Goal: Task Accomplishment & Management: Complete application form

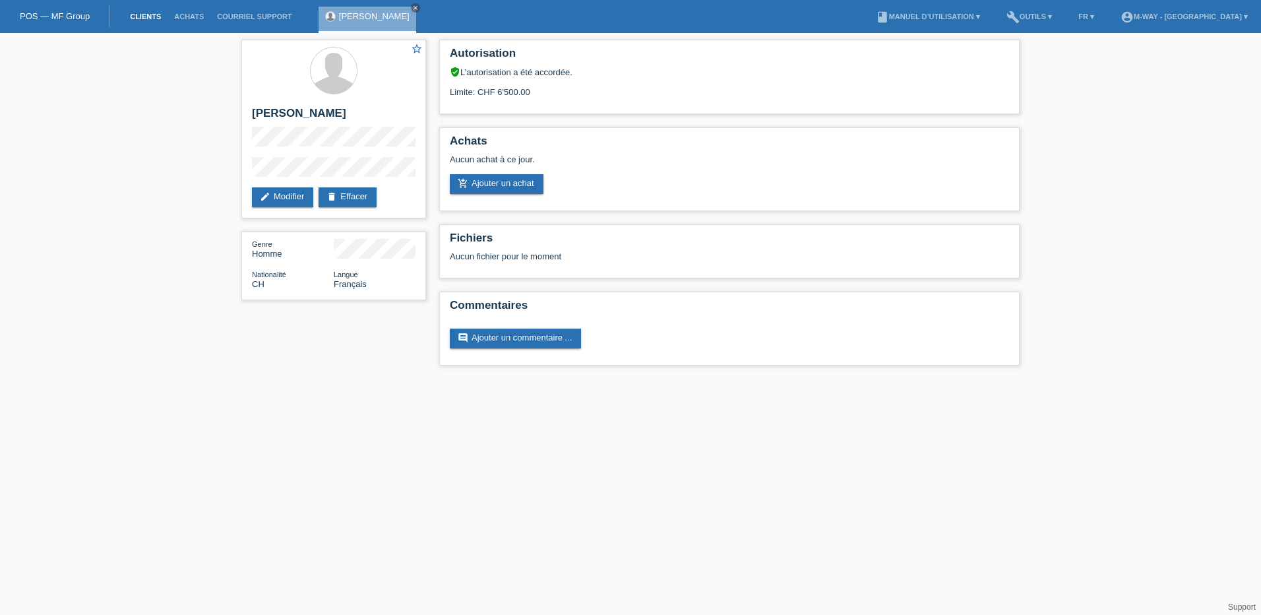
click at [145, 14] on link "Clients" at bounding box center [145, 17] width 44 height 8
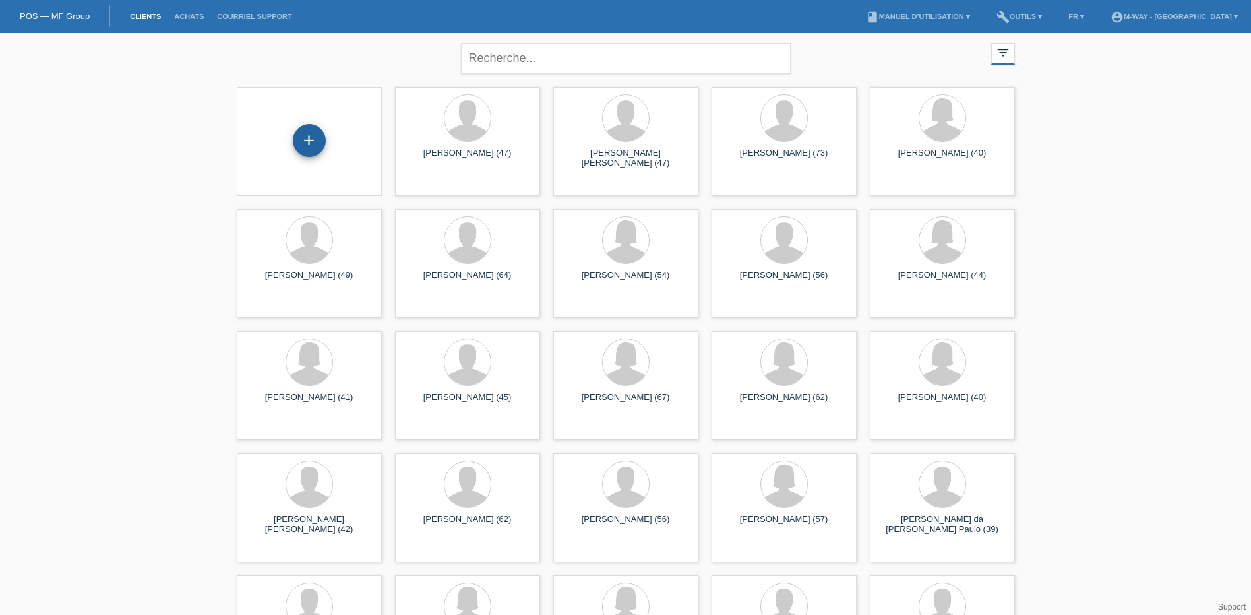
click at [315, 142] on div "+" at bounding box center [309, 140] width 33 height 33
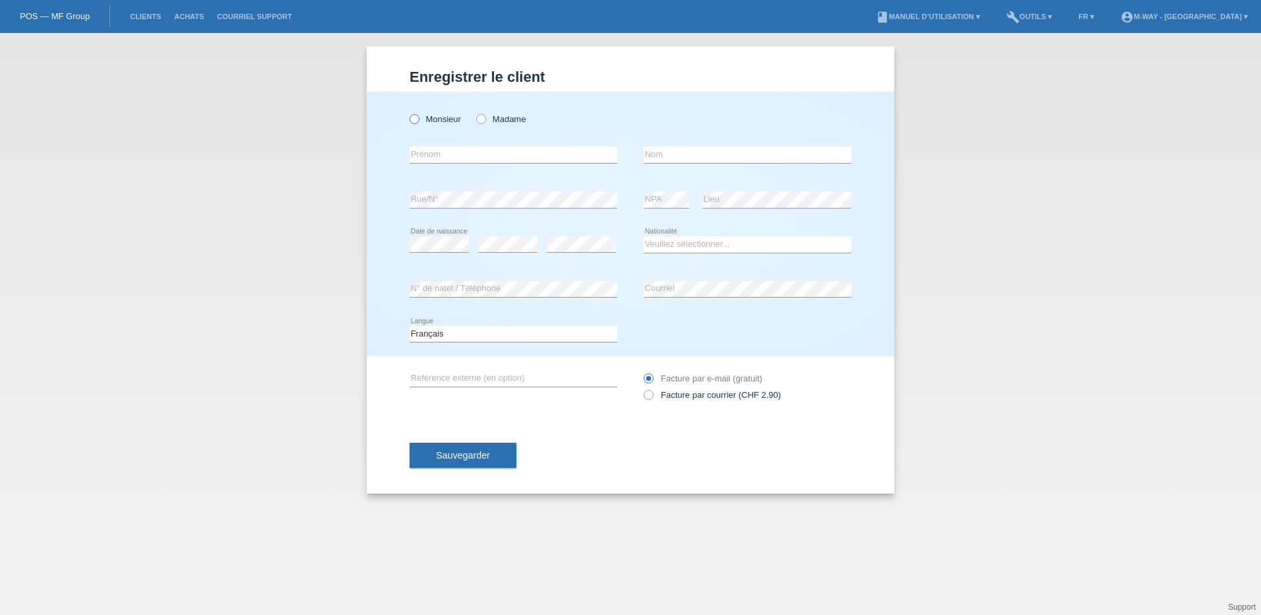
click at [408, 112] on icon at bounding box center [408, 112] width 0 height 0
click at [415, 120] on input "Monsieur" at bounding box center [414, 118] width 9 height 9
radio input "true"
click at [474, 112] on icon at bounding box center [474, 112] width 0 height 0
click at [480, 123] on input "Madame" at bounding box center [480, 118] width 9 height 9
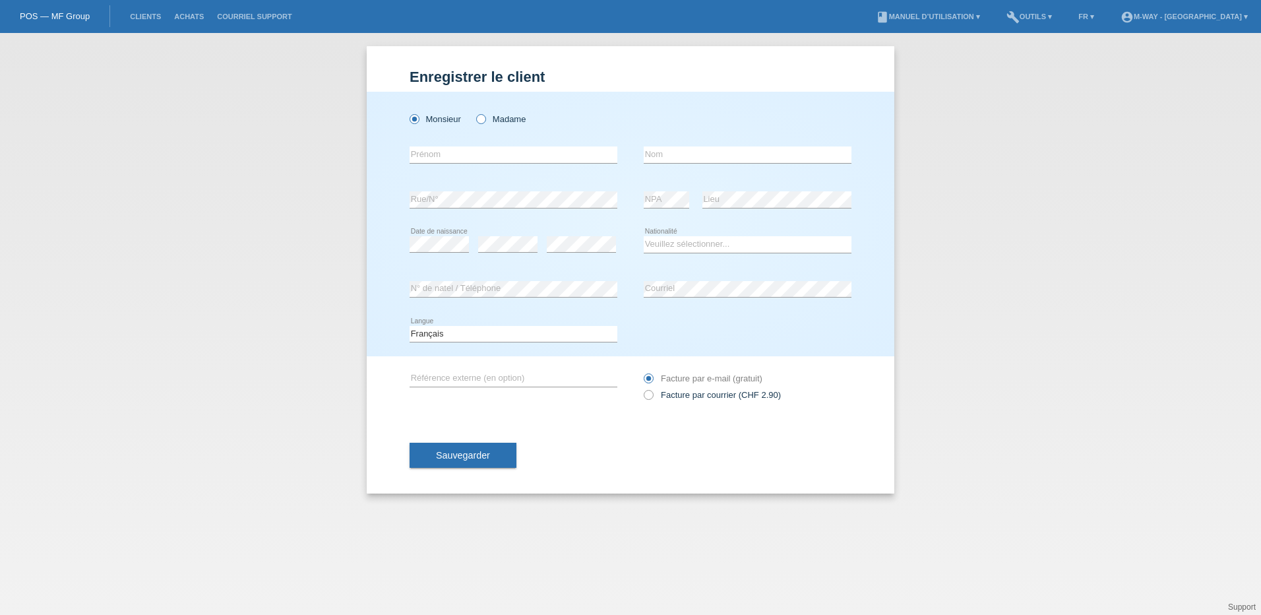
radio input "true"
click at [477, 154] on input "text" at bounding box center [514, 154] width 208 height 16
type input "Lucile"
click at [676, 157] on input "text" at bounding box center [748, 154] width 208 height 16
type input "Roux"
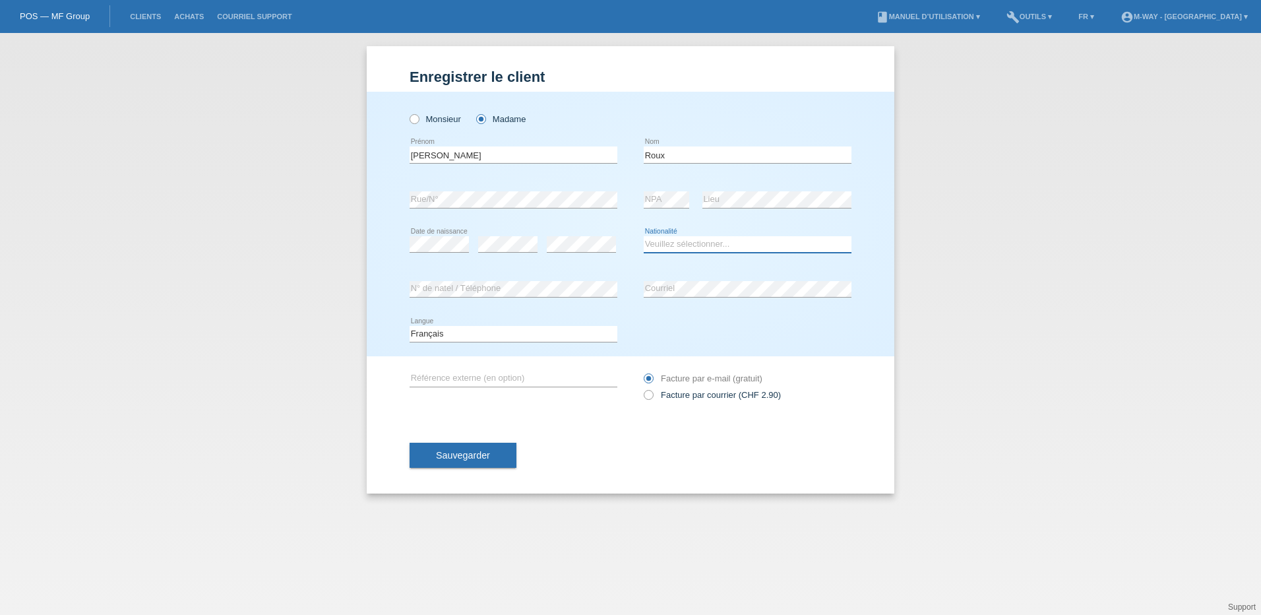
click at [729, 241] on select "Veuillez sélectionner... Suisse Allemagne Autriche Liechtenstein ------------ A…" at bounding box center [748, 244] width 208 height 16
select select "CH"
click at [644, 236] on select "Veuillez sélectionner... Suisse Allemagne Autriche Liechtenstein ------------ A…" at bounding box center [748, 244] width 208 height 16
click at [591, 444] on div "Sauvegarder" at bounding box center [631, 455] width 442 height 76
click at [485, 458] on span "Sauvegarder" at bounding box center [463, 455] width 54 height 11
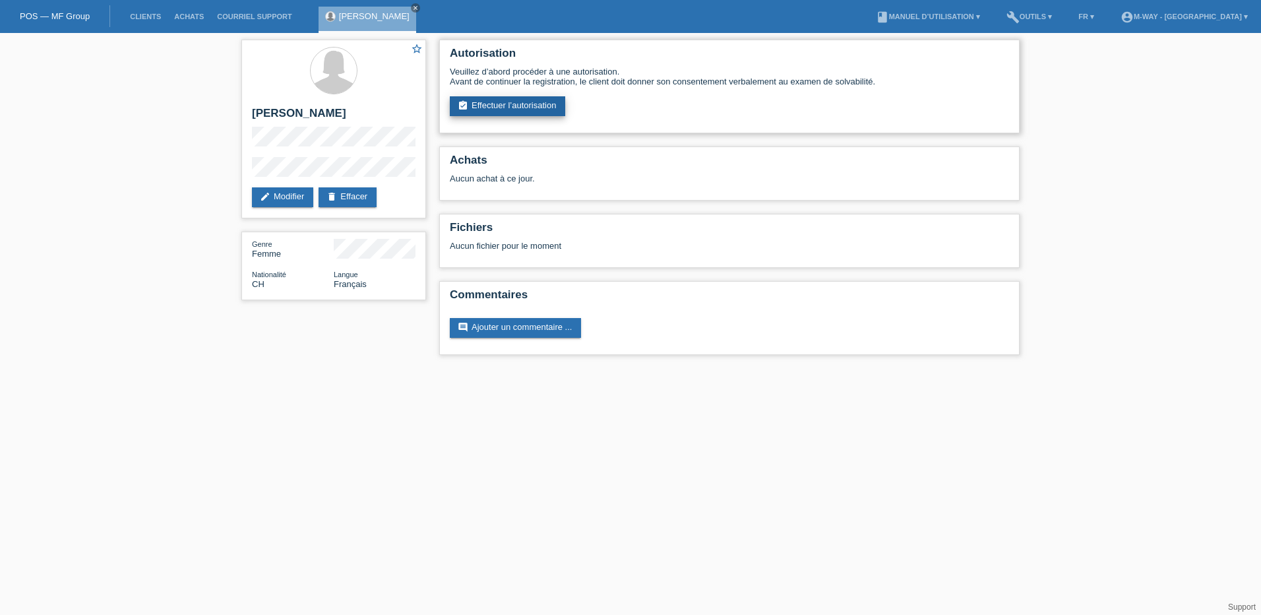
click at [504, 101] on link "assignment_turned_in Effectuer l’autorisation" at bounding box center [507, 106] width 115 height 20
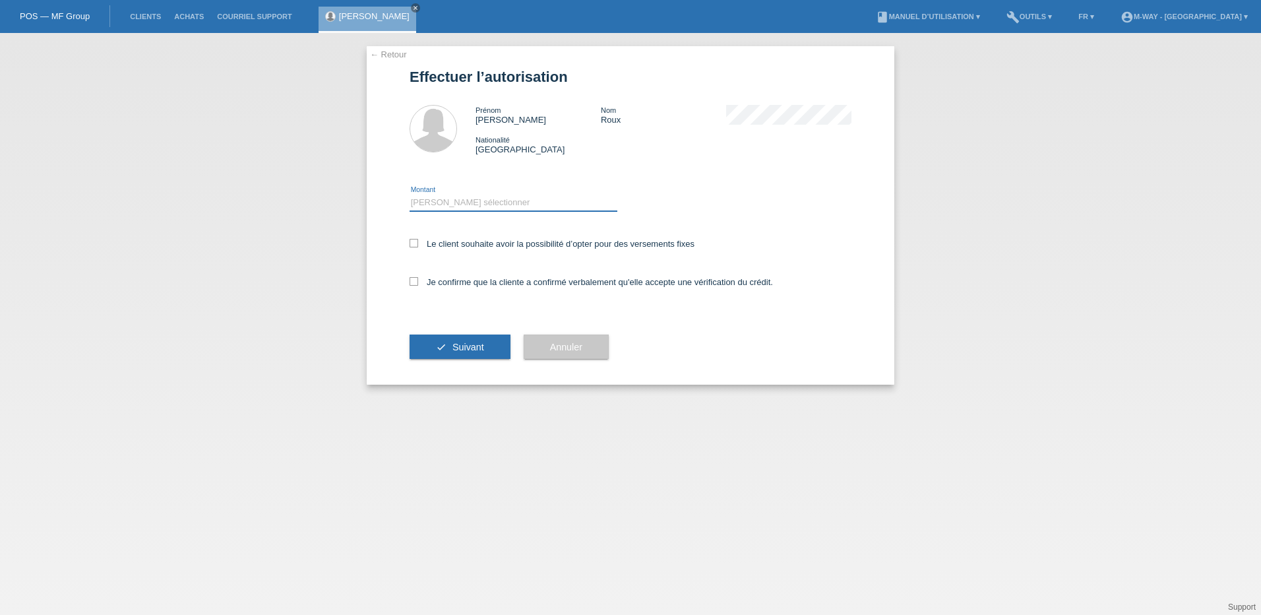
click at [474, 202] on select "Veuillez sélectionner CHF 1.00 - CHF 499.00 CHF 500.00 - CHF 1'999.00 CHF 2'000…" at bounding box center [514, 203] width 208 height 16
select select "3"
click at [410, 195] on select "Veuillez sélectionner CHF 1.00 - CHF 499.00 CHF 500.00 - CHF 1'999.00 CHF 2'000…" at bounding box center [514, 203] width 208 height 16
click at [419, 242] on label "Le client souhaite avoir la possibilité d’opter pour des versements fixes" at bounding box center [552, 244] width 285 height 10
click at [418, 242] on input "Le client souhaite avoir la possibilité d’opter pour des versements fixes" at bounding box center [414, 243] width 9 height 9
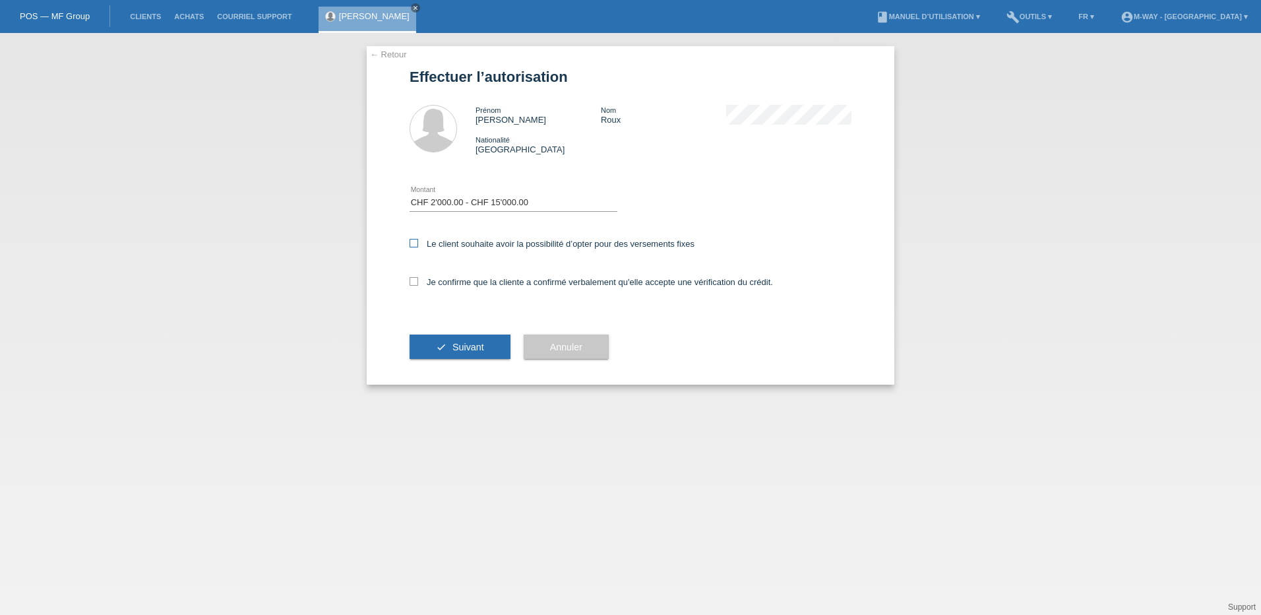
checkbox input "true"
click at [412, 280] on icon at bounding box center [414, 281] width 9 height 9
click at [412, 280] on input "Je confirme que la cliente a confirmé verbalement qu'elle accepte une vérificat…" at bounding box center [414, 281] width 9 height 9
checkbox input "true"
click at [464, 346] on span "Suivant" at bounding box center [468, 347] width 32 height 11
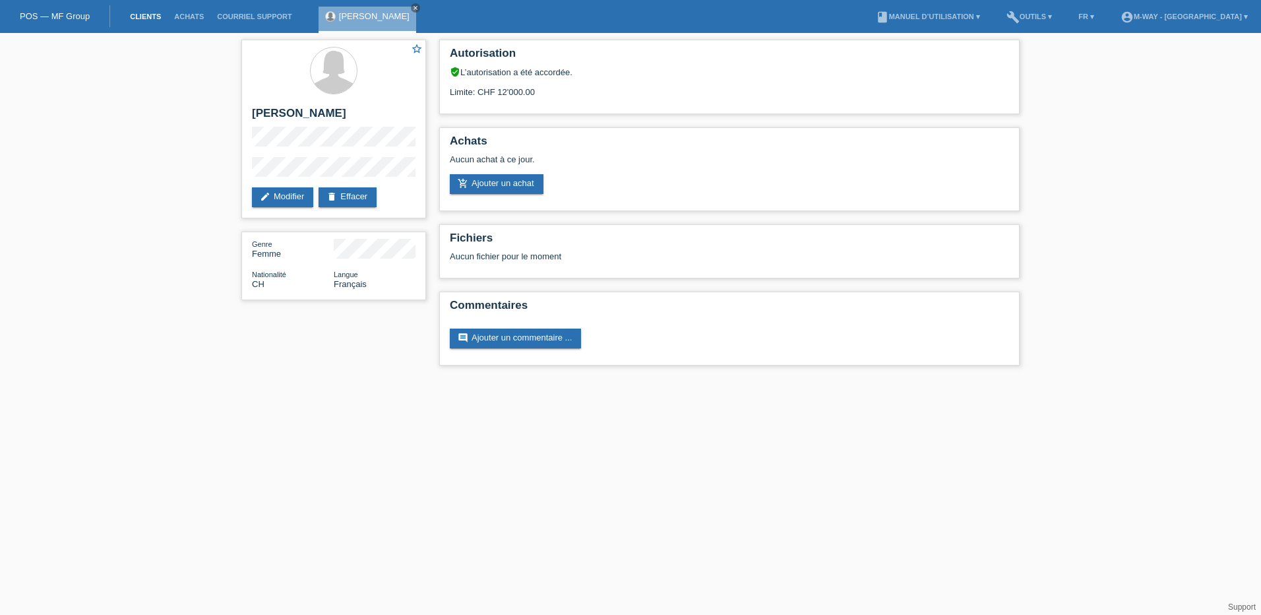
click at [140, 17] on link "Clients" at bounding box center [145, 17] width 44 height 8
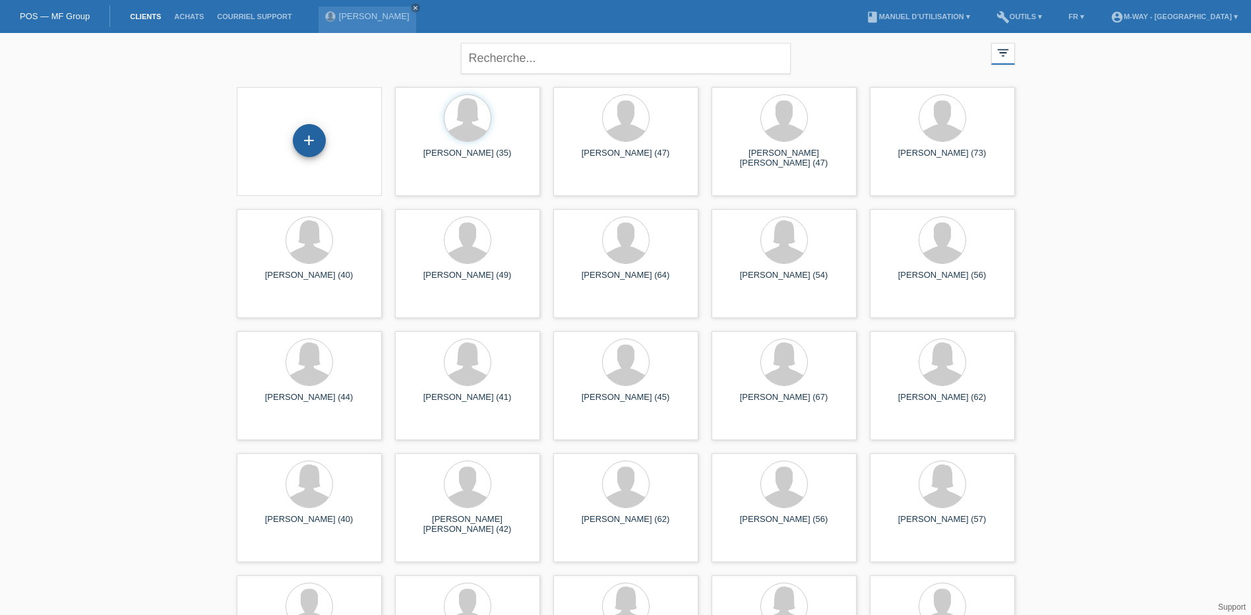
click at [307, 148] on div "+" at bounding box center [309, 140] width 33 height 33
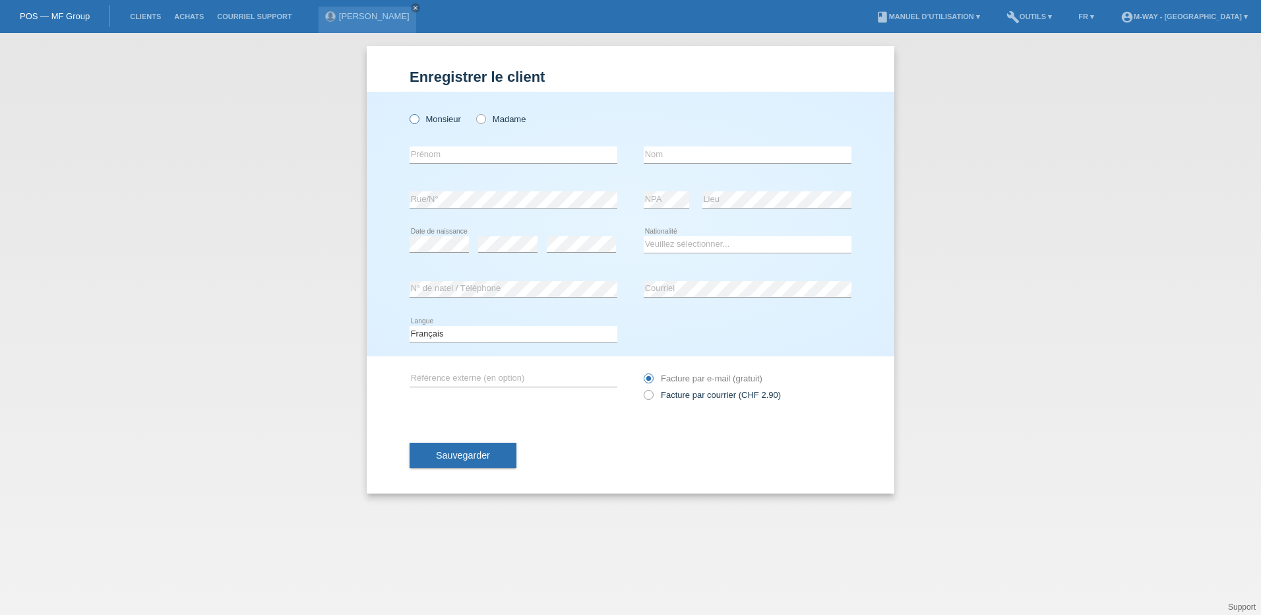
click at [408, 112] on icon at bounding box center [408, 112] width 0 height 0
click at [414, 119] on input "Monsieur" at bounding box center [414, 118] width 9 height 9
radio input "true"
click at [440, 154] on input "text" at bounding box center [514, 154] width 208 height 16
type input "Vincent"
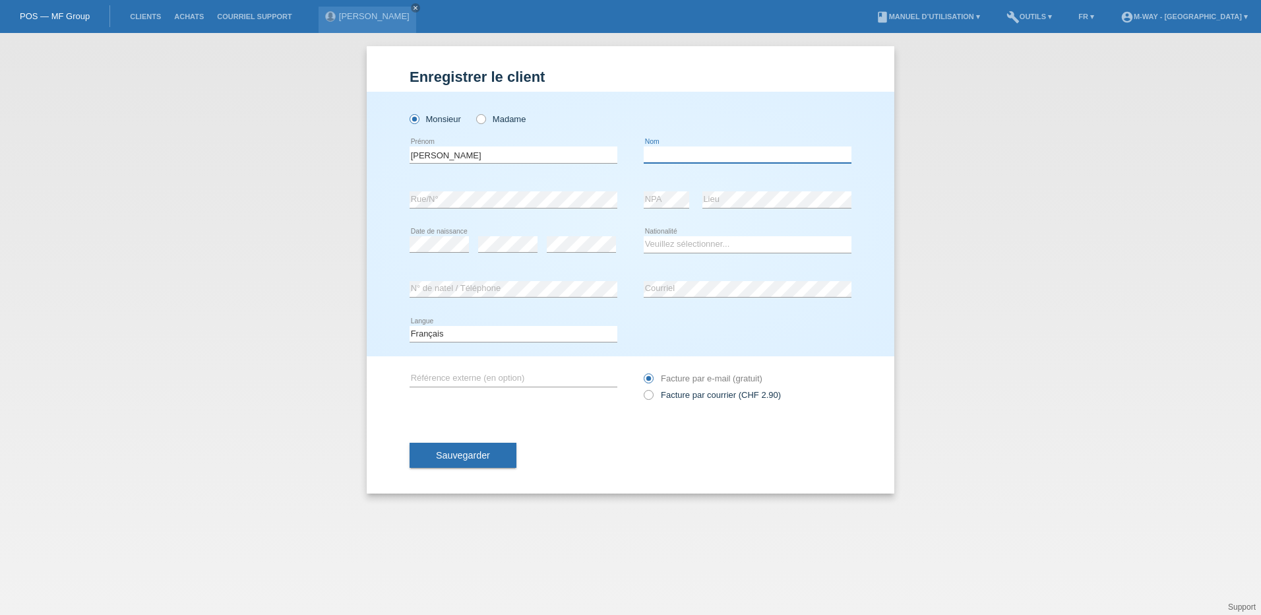
click at [674, 155] on input "text" at bounding box center [748, 154] width 208 height 16
type input "Lambert"
click at [694, 244] on select "Veuillez sélectionner... Suisse Allemagne Autriche Liechtenstein ------------ A…" at bounding box center [748, 244] width 208 height 16
select select "CH"
click at [644, 236] on select "Veuillez sélectionner... Suisse Allemagne Autriche Liechtenstein ------------ A…" at bounding box center [748, 244] width 208 height 16
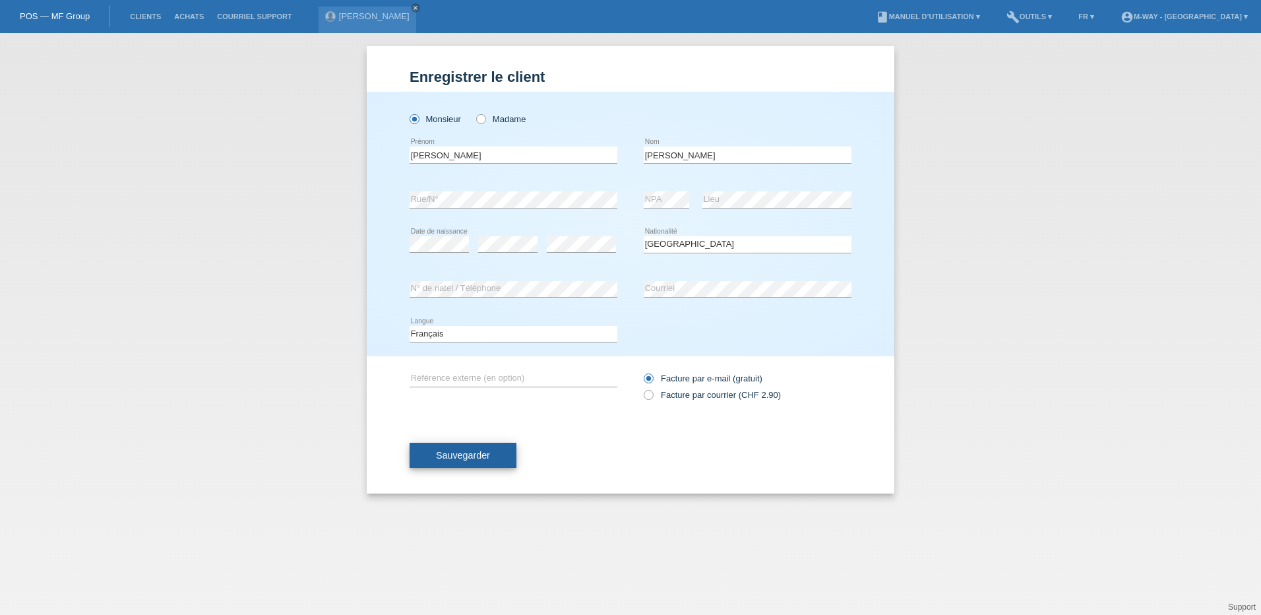
click at [485, 450] on span "Sauvegarder" at bounding box center [463, 455] width 54 height 11
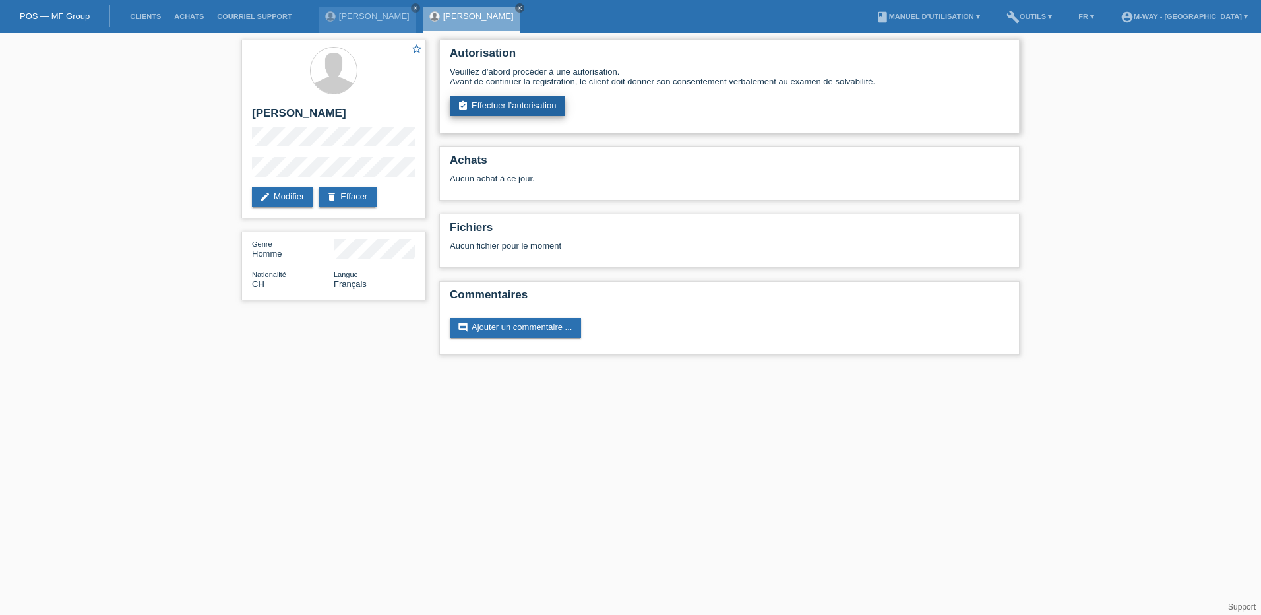
click at [522, 108] on link "assignment_turned_in Effectuer l’autorisation" at bounding box center [507, 106] width 115 height 20
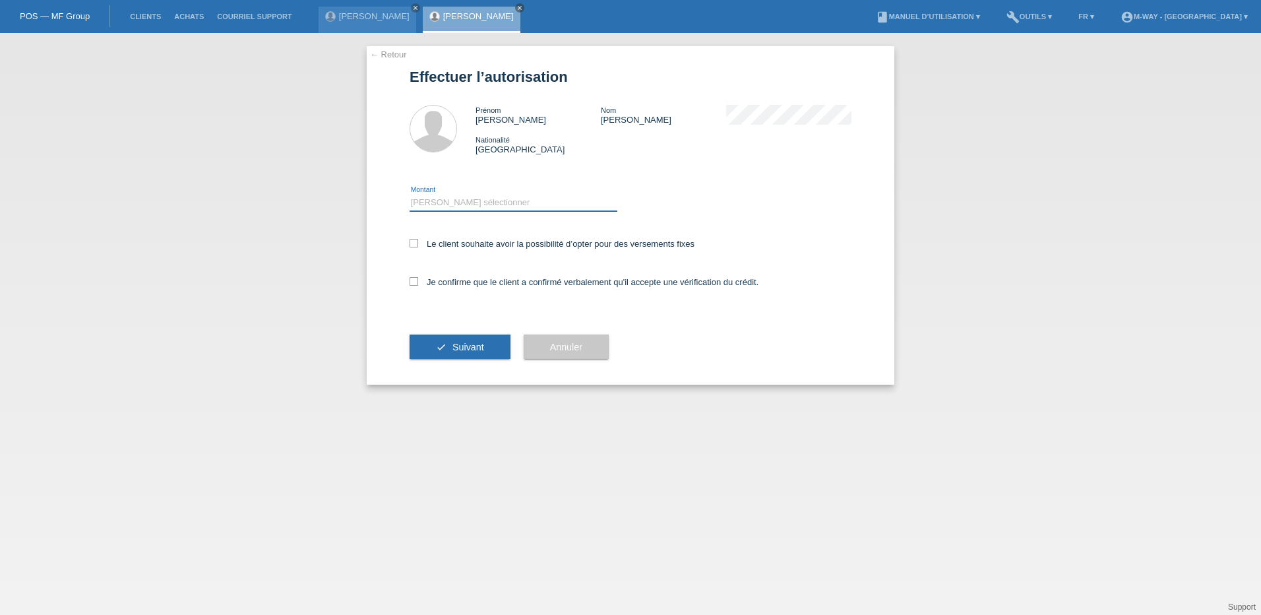
click at [456, 200] on select "Veuillez sélectionner CHF 1.00 - CHF 499.00 CHF 500.00 - CHF 1'999.00 CHF 2'000…" at bounding box center [514, 203] width 208 height 16
select select "3"
click at [410, 195] on select "Veuillez sélectionner CHF 1.00 - CHF 499.00 CHF 500.00 - CHF 1'999.00 CHF 2'000…" at bounding box center [514, 203] width 208 height 16
click at [416, 244] on icon at bounding box center [414, 243] width 9 height 9
click at [416, 244] on input "Le client souhaite avoir la possibilité d’opter pour des versements fixes" at bounding box center [414, 243] width 9 height 9
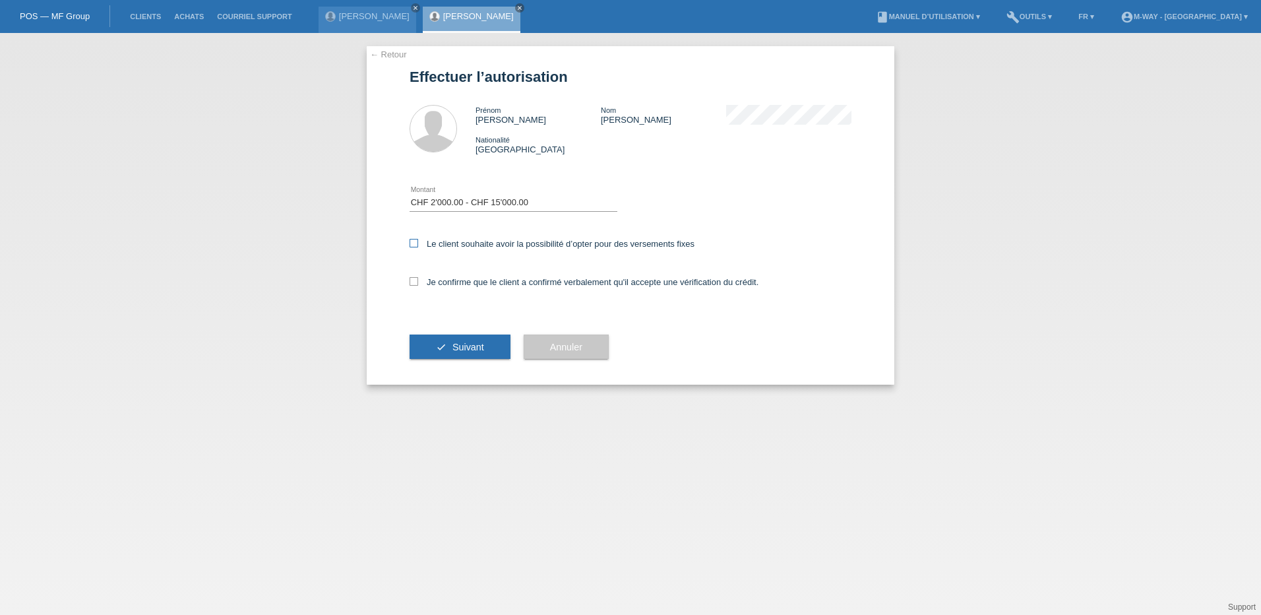
checkbox input "true"
click at [415, 278] on icon at bounding box center [414, 281] width 9 height 9
click at [415, 278] on input "Je confirme que le client a confirmé verbalement qu'il accepte une vérification…" at bounding box center [414, 281] width 9 height 9
checkbox input "true"
click at [452, 344] on span "Suivant" at bounding box center [468, 347] width 32 height 11
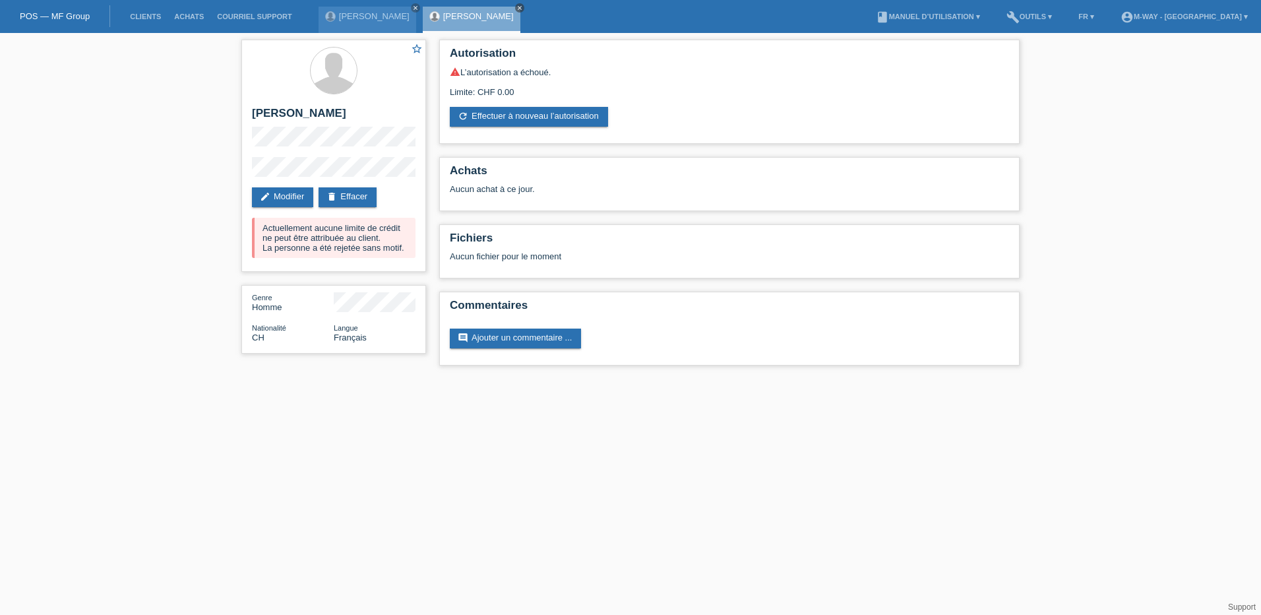
click at [516, 8] on icon "close" at bounding box center [519, 8] width 7 height 7
click at [350, 15] on link "[PERSON_NAME]" at bounding box center [374, 16] width 71 height 10
